Goal: Information Seeking & Learning: Learn about a topic

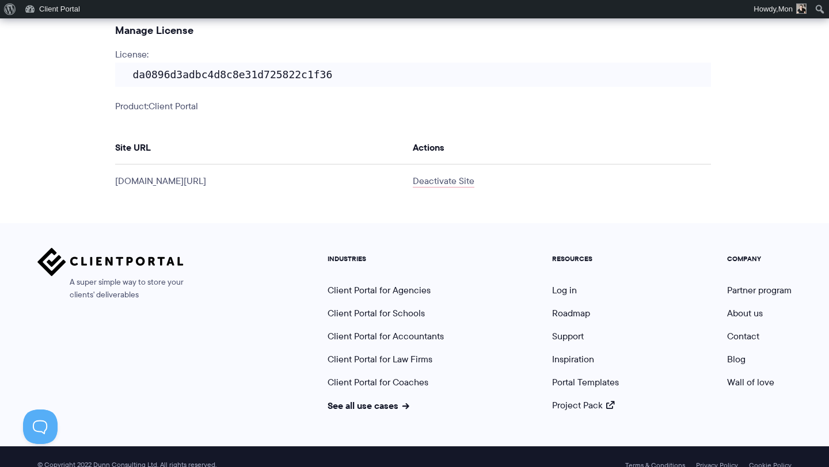
scroll to position [429, 0]
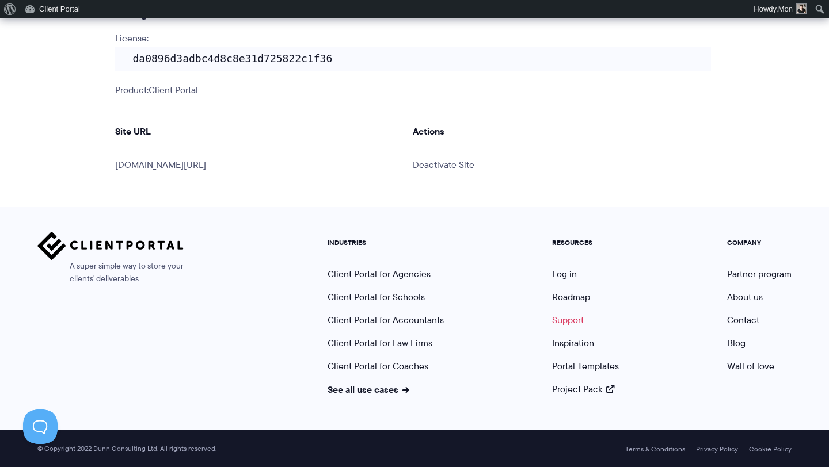
click at [570, 322] on link "Support" at bounding box center [568, 320] width 32 height 13
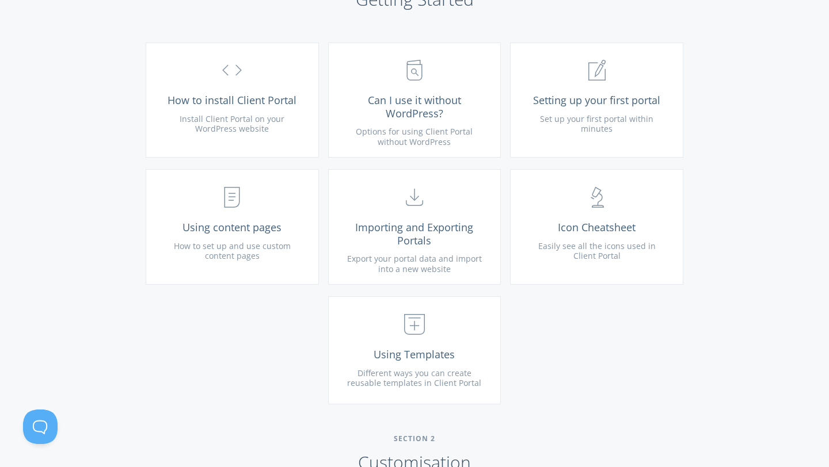
scroll to position [459, 0]
click at [409, 101] on span "Can I use it without WordPress?" at bounding box center [415, 105] width 138 height 26
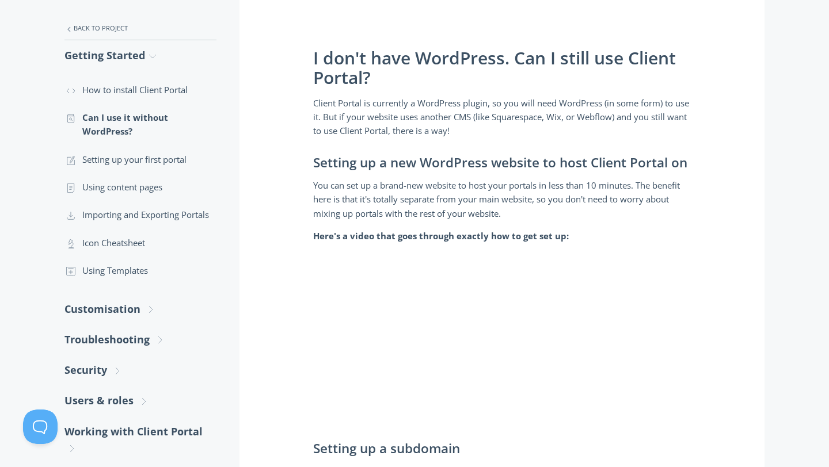
scroll to position [177, 0]
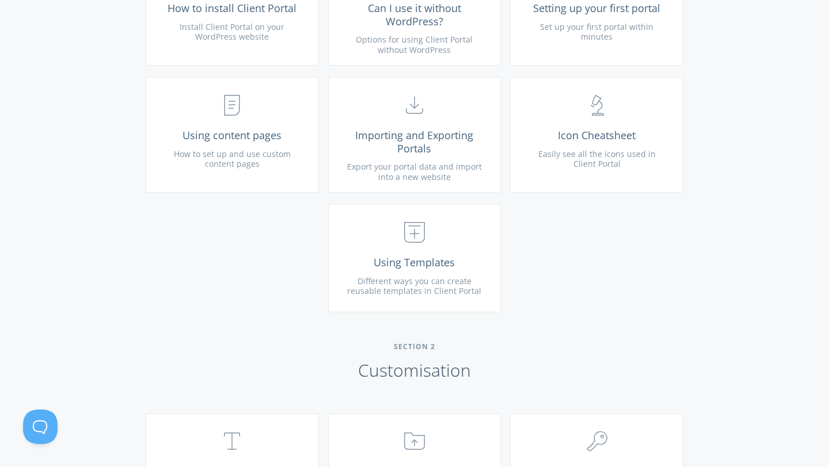
scroll to position [565, 0]
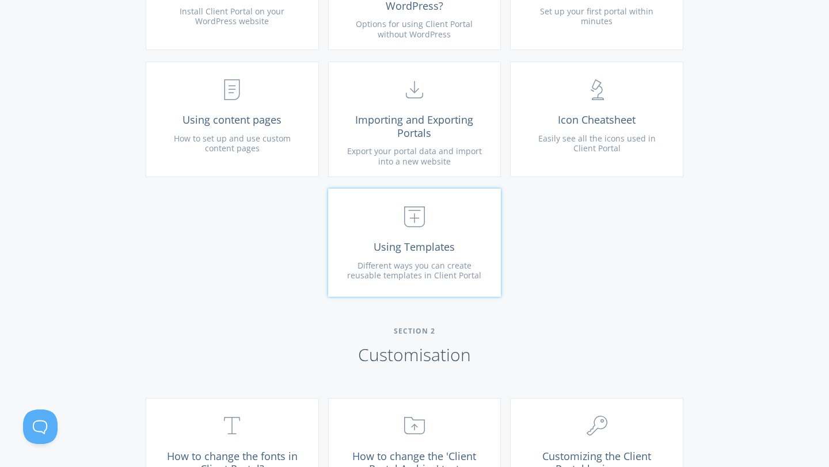
click at [408, 241] on span "Using Templates" at bounding box center [415, 247] width 138 height 13
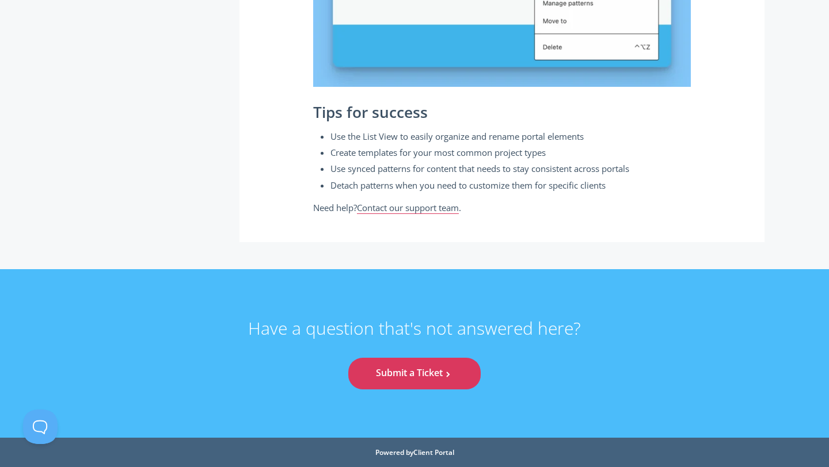
scroll to position [4100, 0]
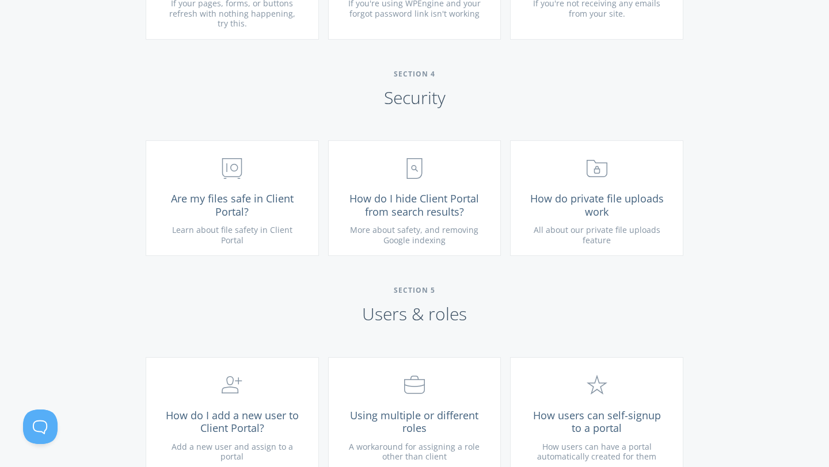
scroll to position [1525, 0]
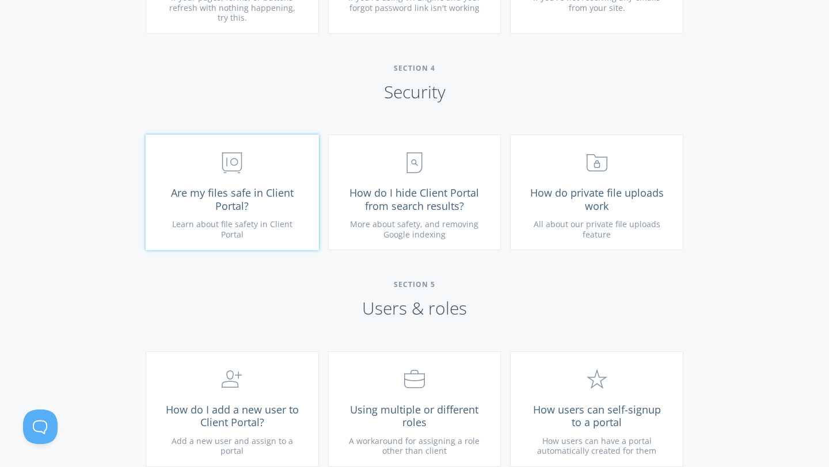
click at [217, 193] on span "Are my files safe in Client Portal?" at bounding box center [232, 199] width 138 height 26
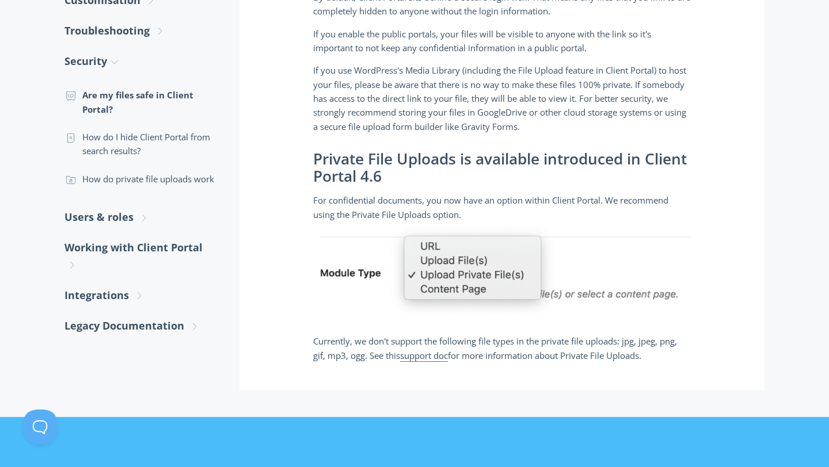
scroll to position [291, 0]
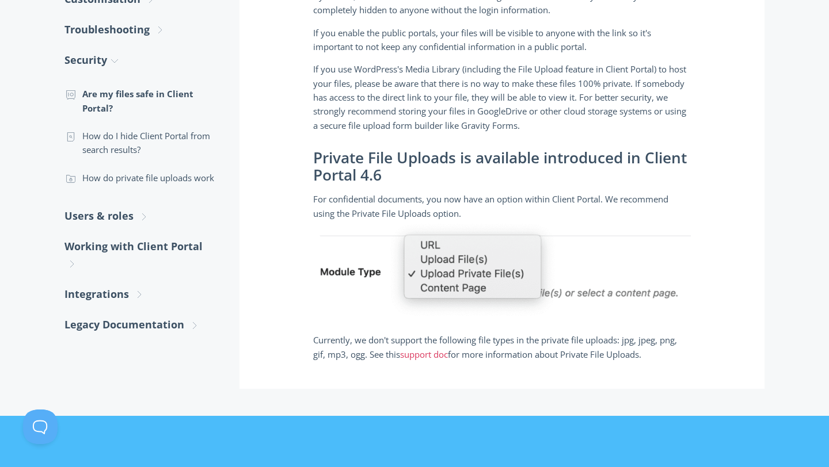
click at [434, 353] on link "support doc" at bounding box center [424, 355] width 48 height 12
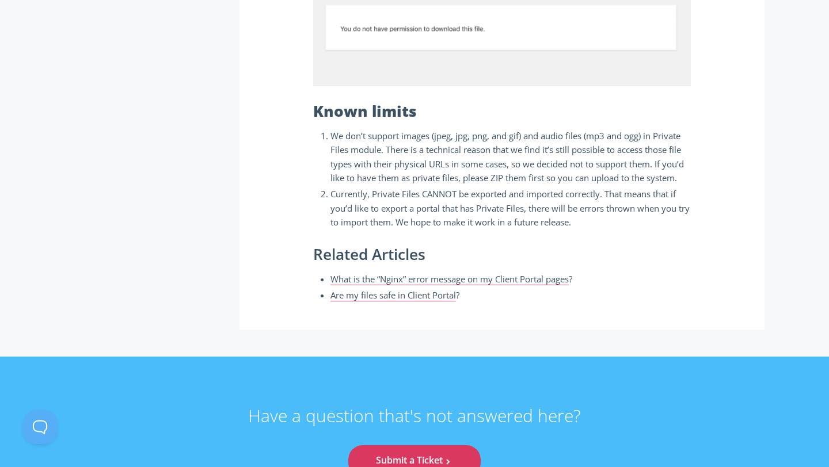
scroll to position [970, 0]
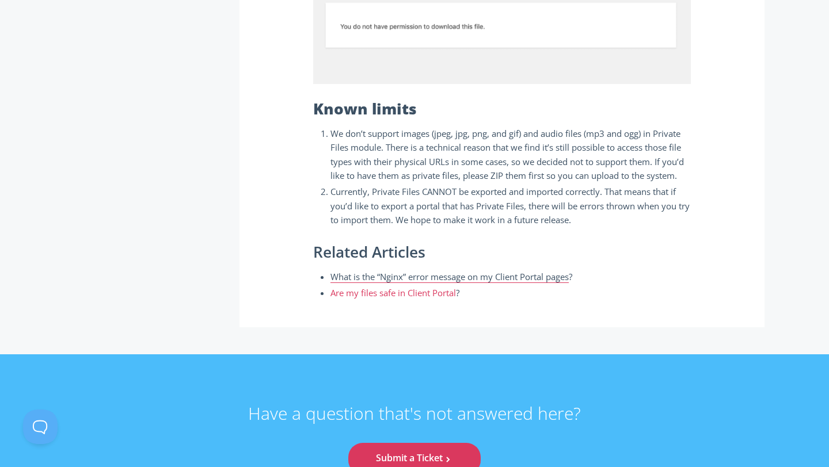
click at [425, 295] on link "Are my files safe in Client Portal" at bounding box center [392, 293] width 125 height 12
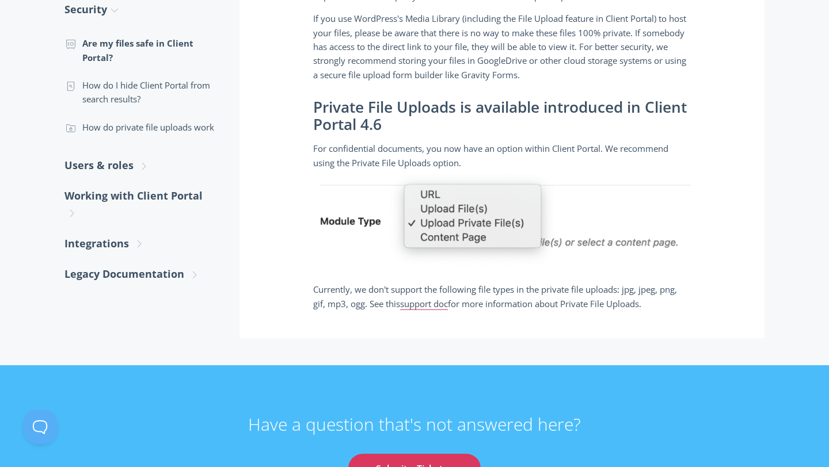
scroll to position [346, 0]
